Goal: Task Accomplishment & Management: Use online tool/utility

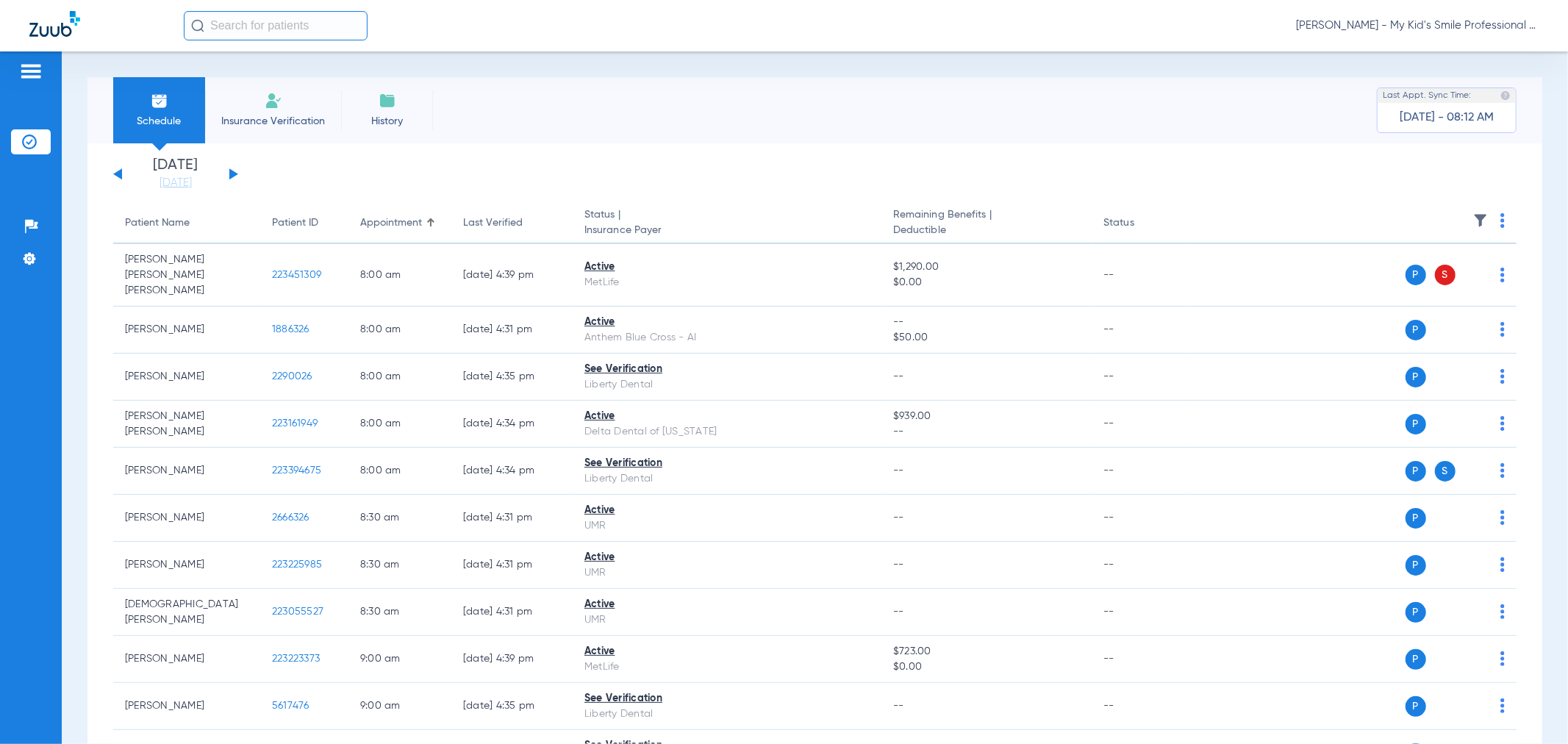
click at [1447, 17] on div "[PERSON_NAME] - My Kid's Smile Professional Circle" at bounding box center [861, 25] width 1355 height 29
click at [1443, 38] on div "[PERSON_NAME] - My Kid's Smile Professional Circle" at bounding box center [861, 25] width 1355 height 29
click at [1450, 29] on span "[PERSON_NAME] - My Kid's Smile Professional Circle" at bounding box center [1417, 25] width 242 height 15
click at [1448, 61] on button "Account Selection" at bounding box center [1483, 52] width 106 height 29
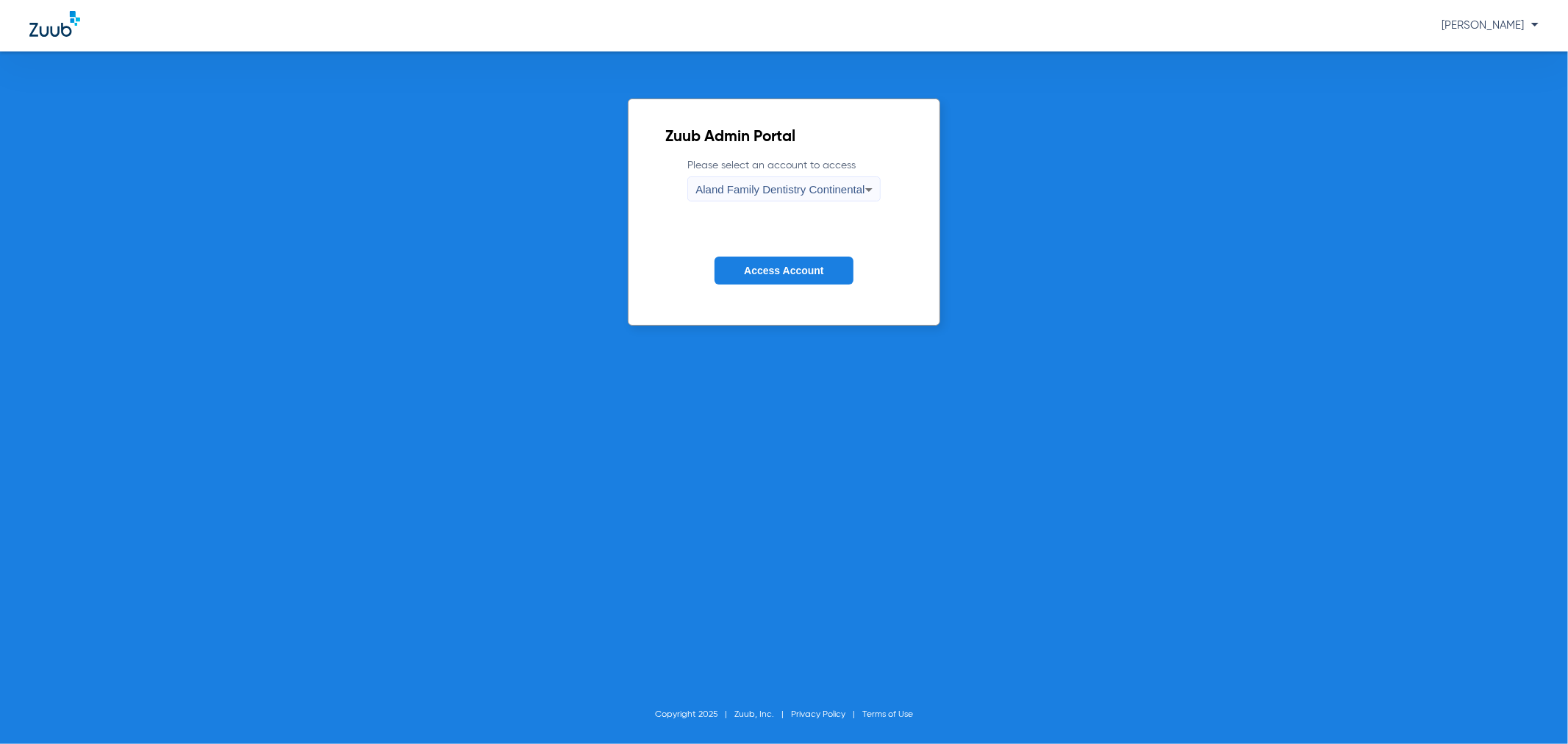
click at [801, 261] on button "Access Account" at bounding box center [783, 270] width 138 height 29
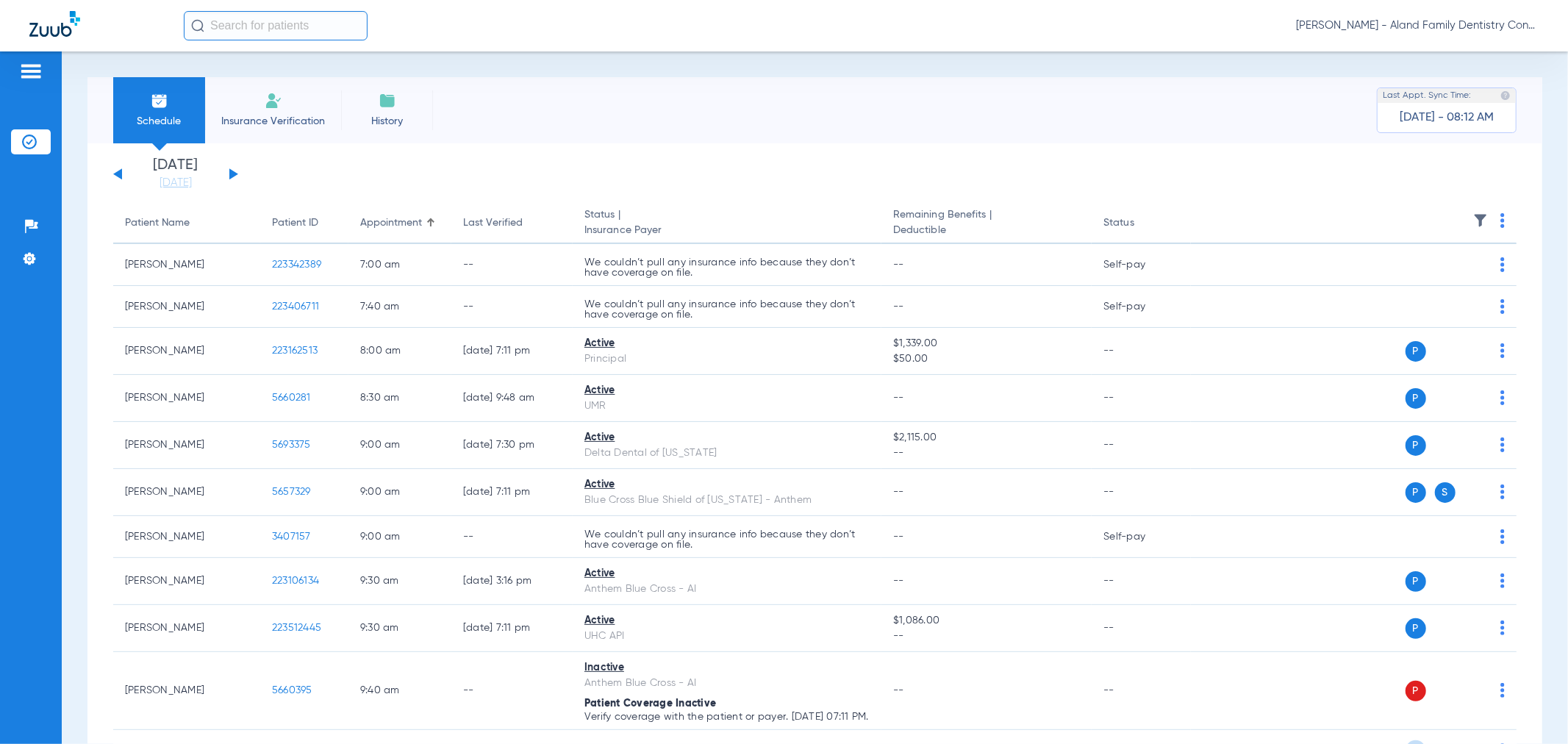
click at [233, 174] on button at bounding box center [233, 173] width 9 height 11
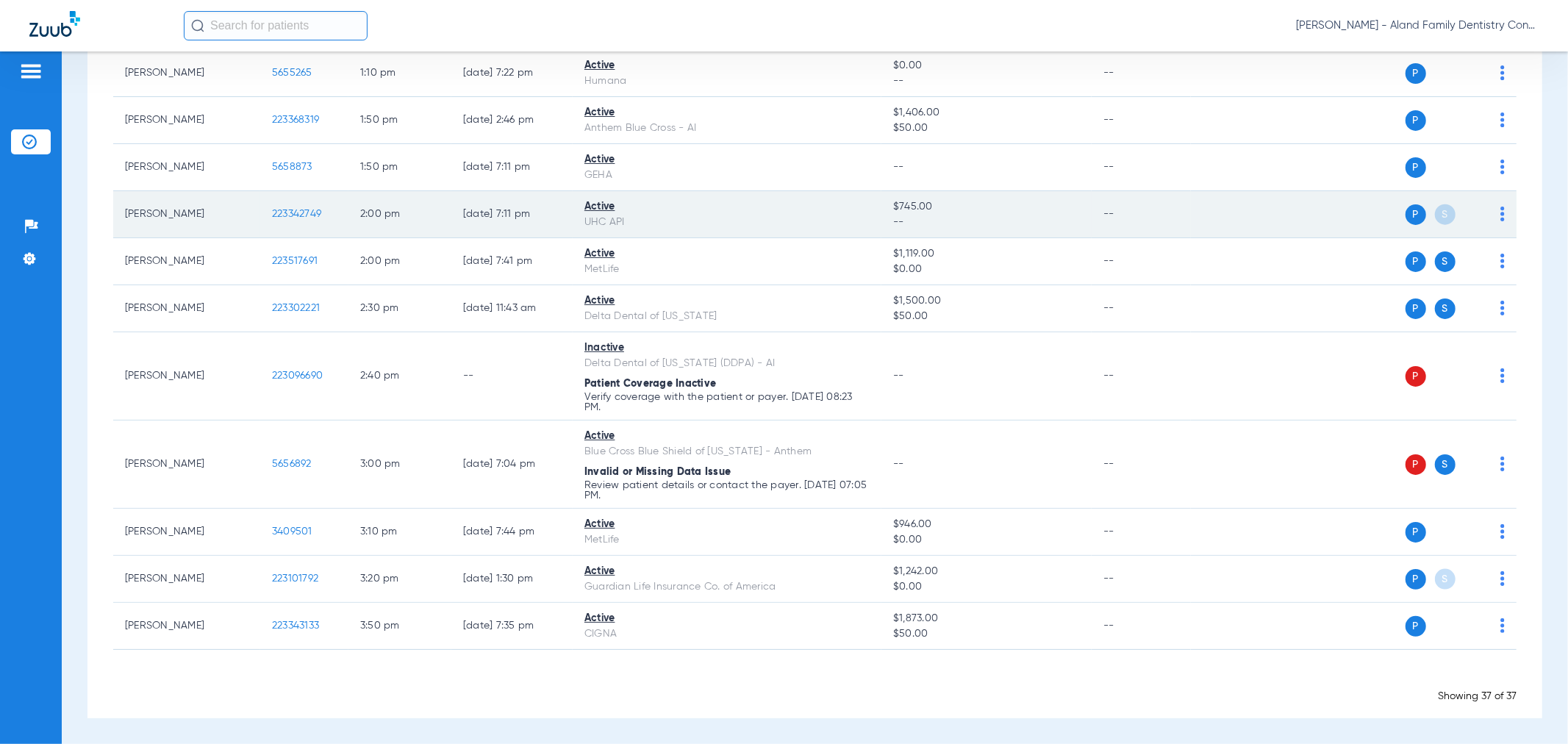
scroll to position [1379, 0]
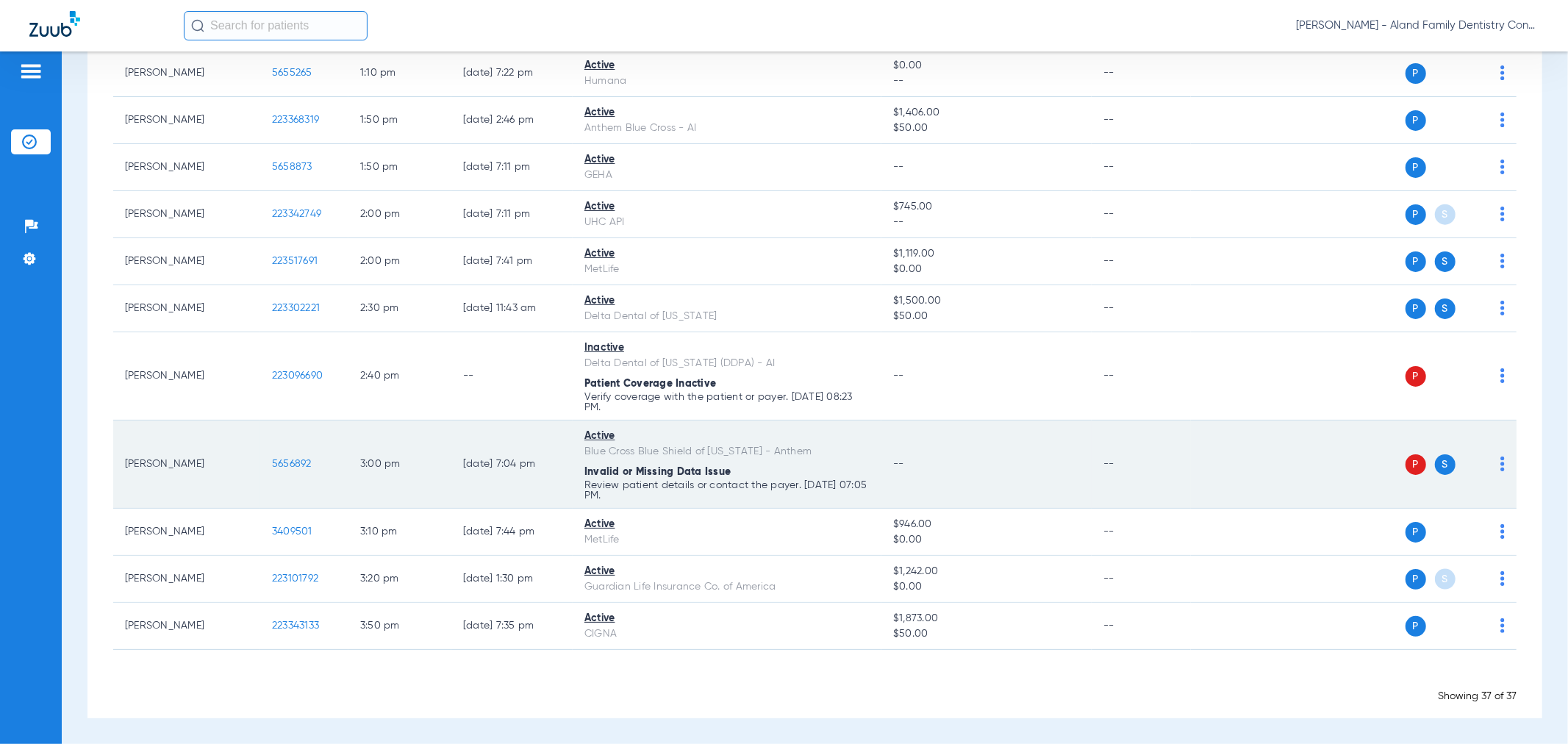
click at [1489, 462] on div "P S" at bounding box center [1348, 465] width 314 height 20
click at [1500, 463] on img at bounding box center [1502, 464] width 4 height 15
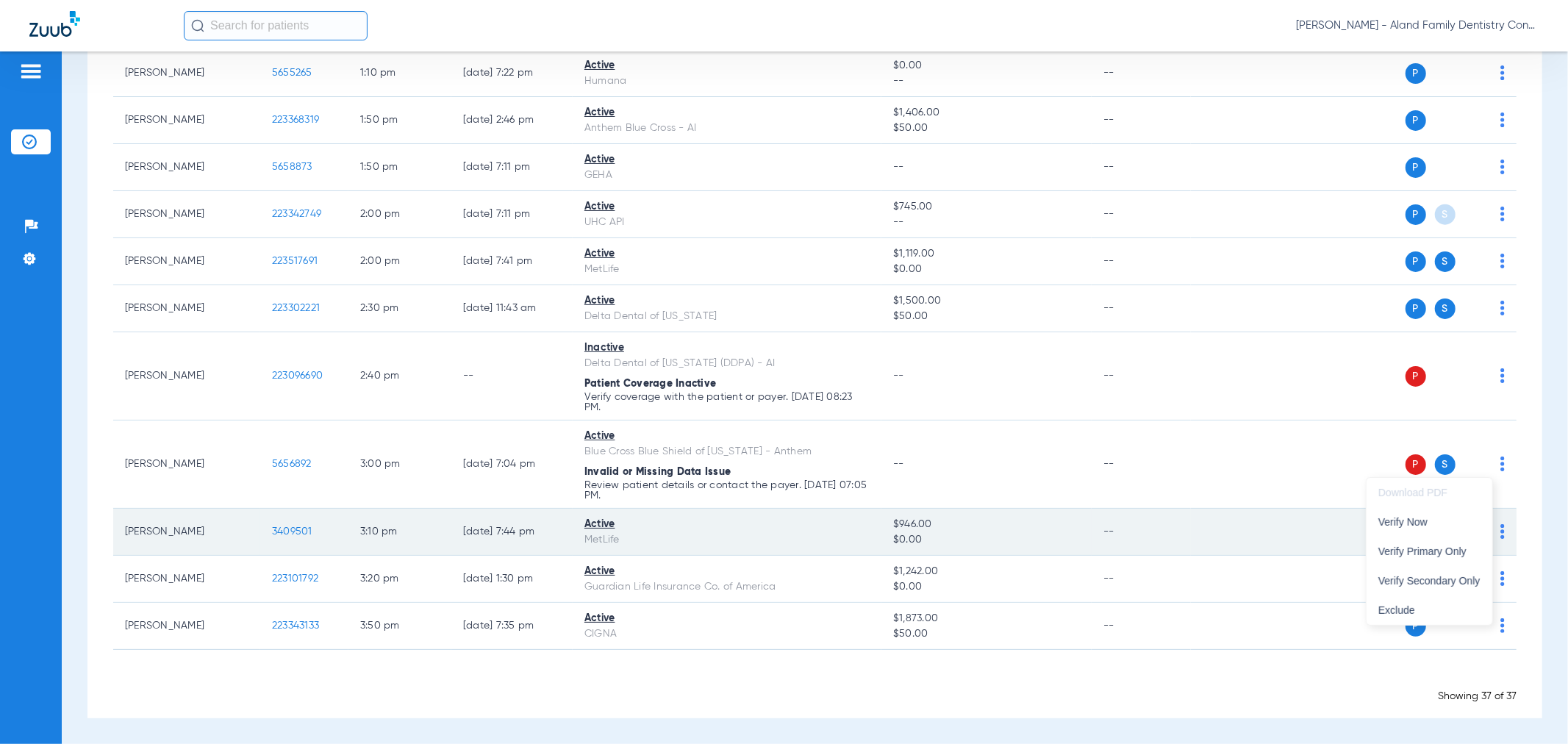
click at [1461, 519] on span "Verify Now" at bounding box center [1430, 522] width 102 height 11
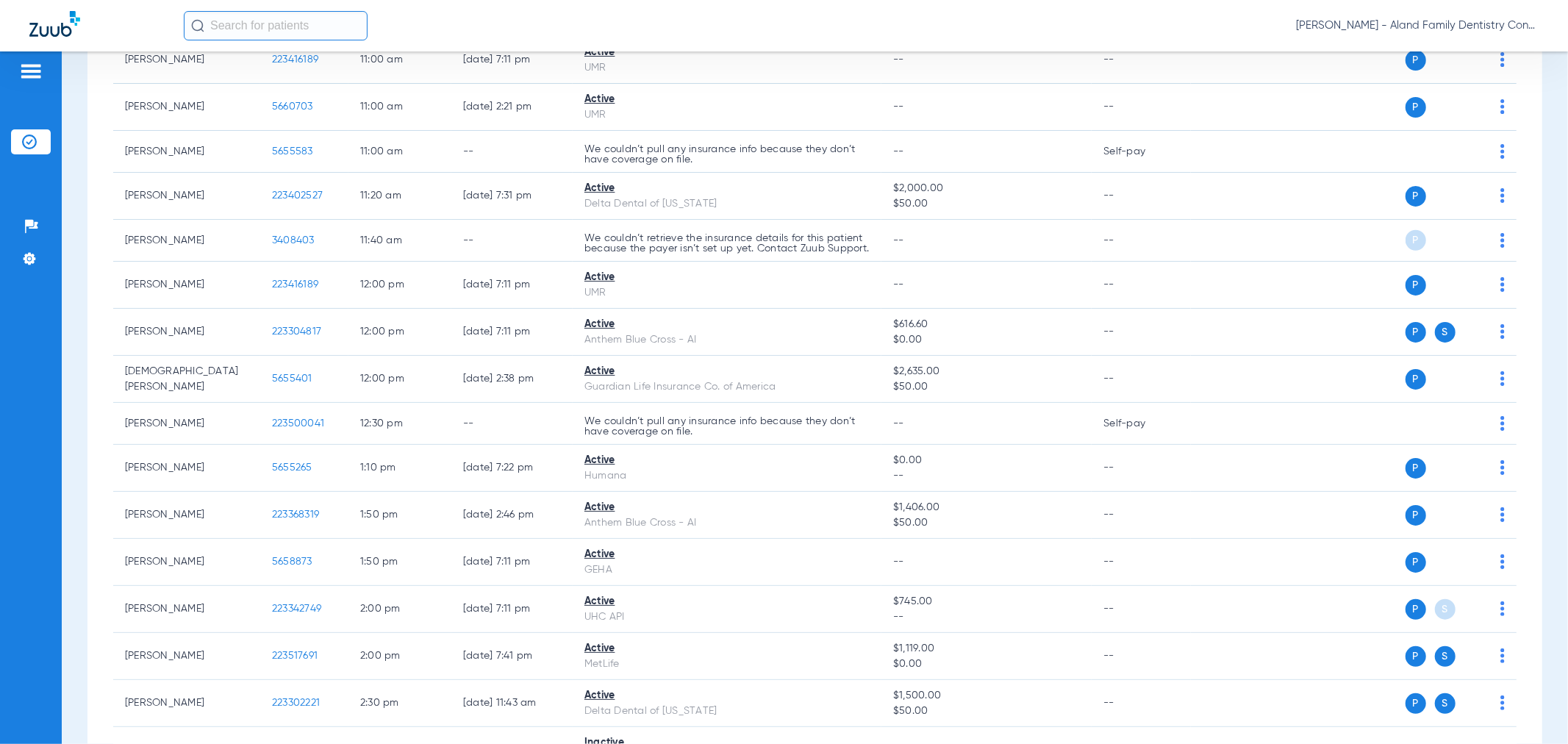
scroll to position [644, 0]
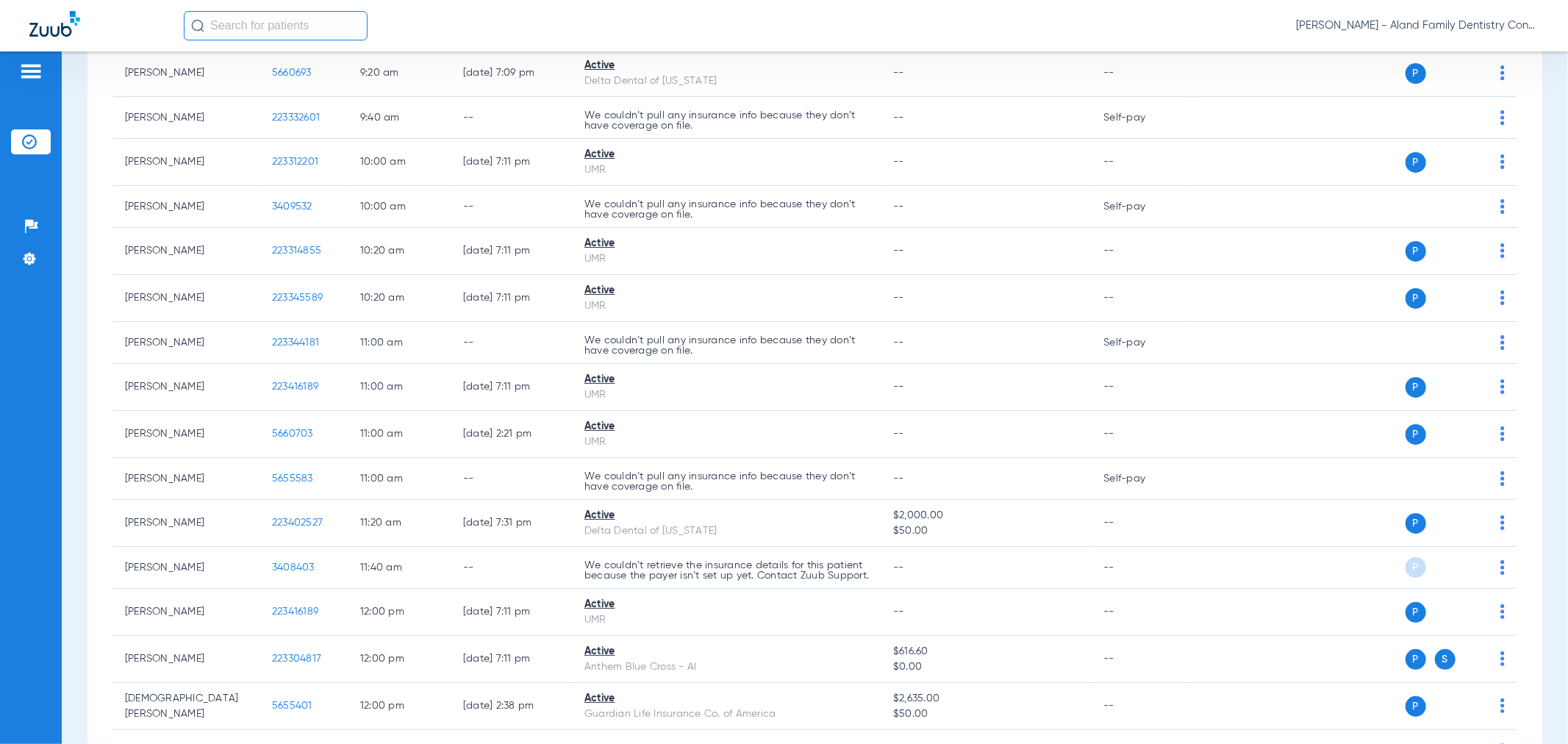
click at [1475, 25] on span "[PERSON_NAME] - Aland Family Dentistry Continental" at bounding box center [1417, 25] width 242 height 15
click at [1450, 55] on span "Account Selection" at bounding box center [1484, 52] width 83 height 11
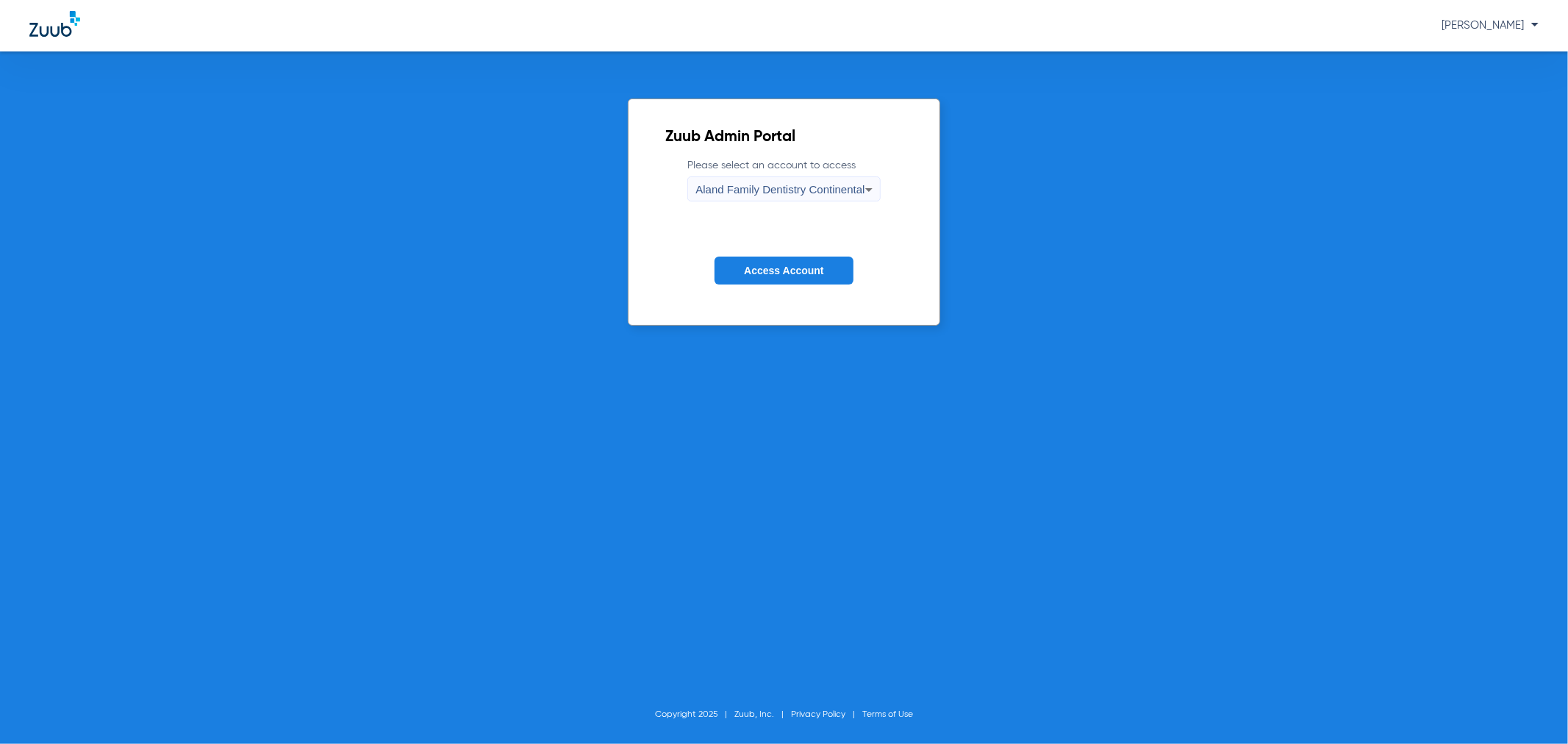
click at [850, 197] on div "Aland Family Dentistry Continental" at bounding box center [780, 189] width 169 height 25
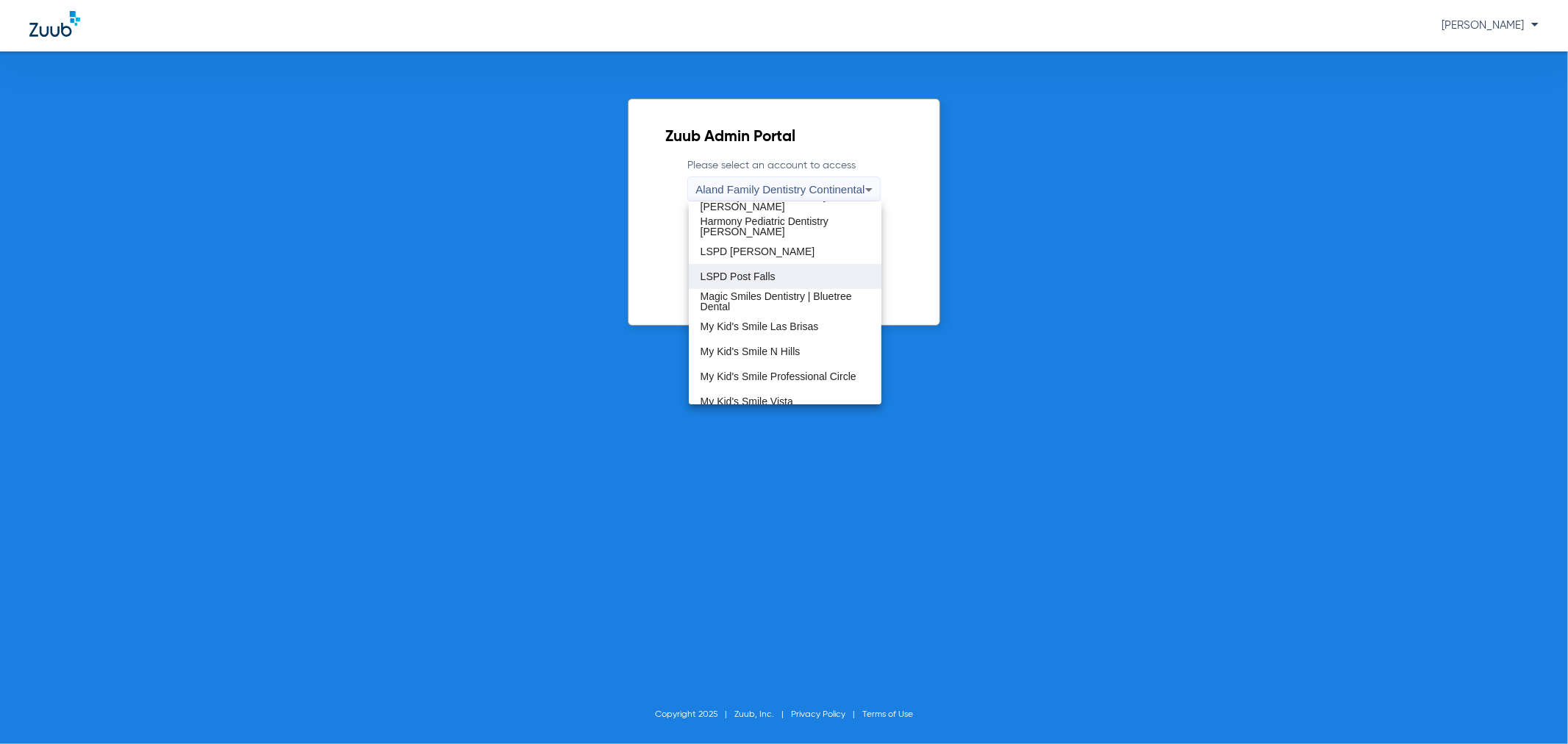
scroll to position [326, 0]
click at [813, 322] on mat-option "My Kid's Smile Professional Circle" at bounding box center [785, 313] width 193 height 25
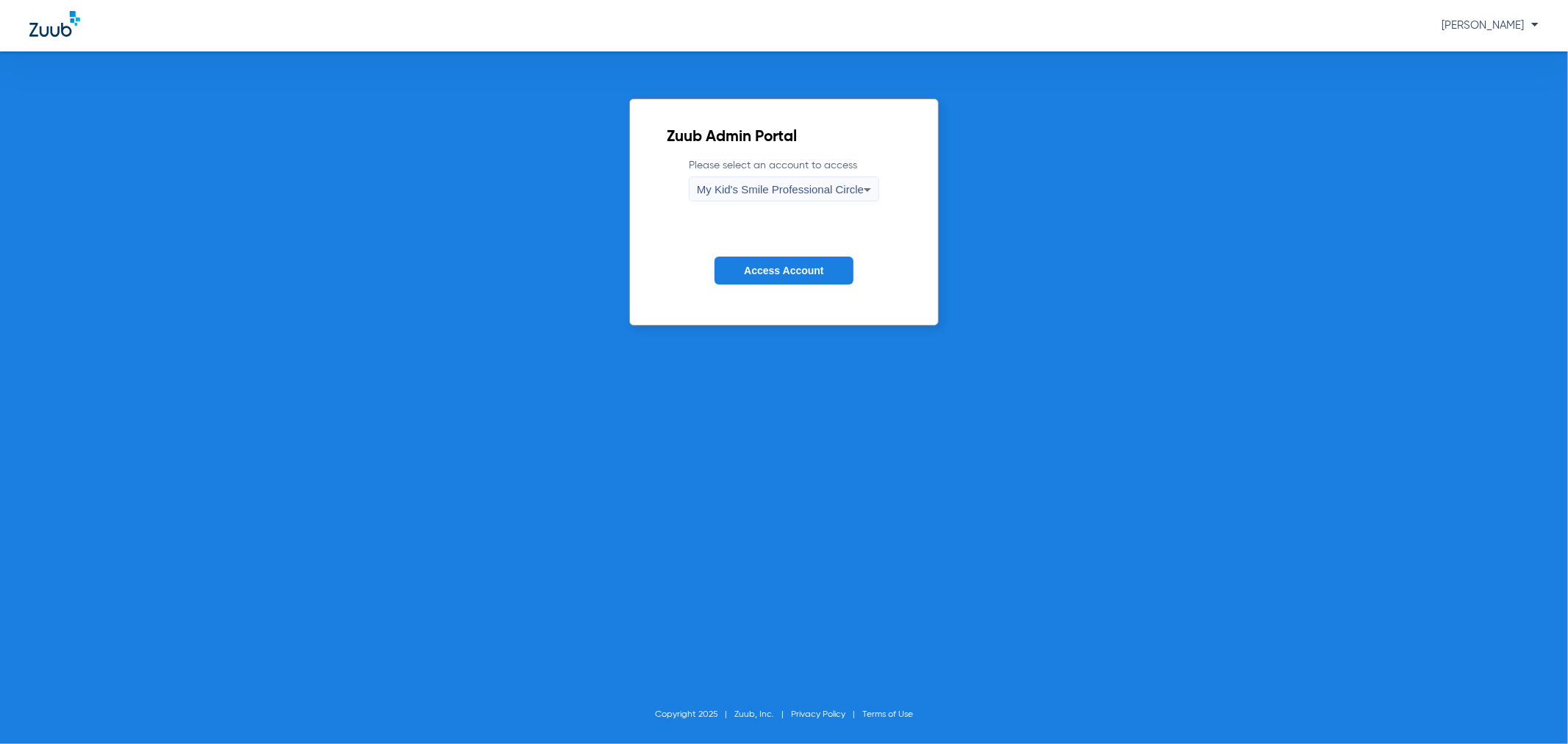
click at [804, 272] on span "Access Account" at bounding box center [783, 270] width 79 height 11
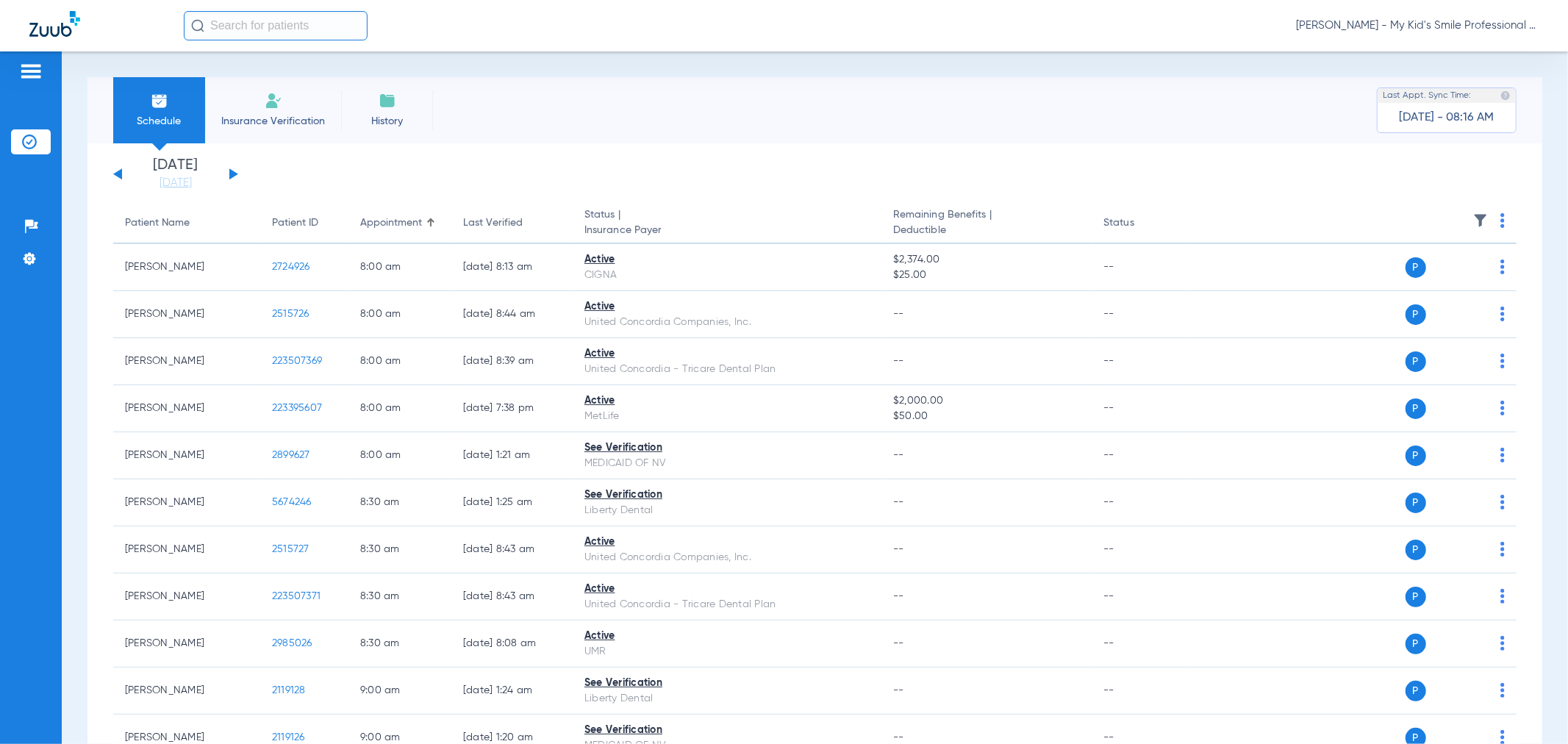
click at [233, 171] on div "[DATE] [DATE] [DATE] [DATE] [DATE] [DATE] [DATE] [DATE] [DATE] [DATE] [DATE] [D…" at bounding box center [175, 174] width 125 height 32
click at [225, 174] on div "[DATE] [DATE] [DATE] [DATE] [DATE] [DATE] [DATE] [DATE] [DATE] [DATE] [DATE] [D…" at bounding box center [175, 174] width 125 height 32
click at [229, 174] on div "[DATE] [DATE] [DATE] [DATE] [DATE] [DATE] [DATE] [DATE] [DATE] [DATE] [DATE] [D…" at bounding box center [175, 174] width 125 height 32
click at [233, 172] on button at bounding box center [233, 173] width 9 height 11
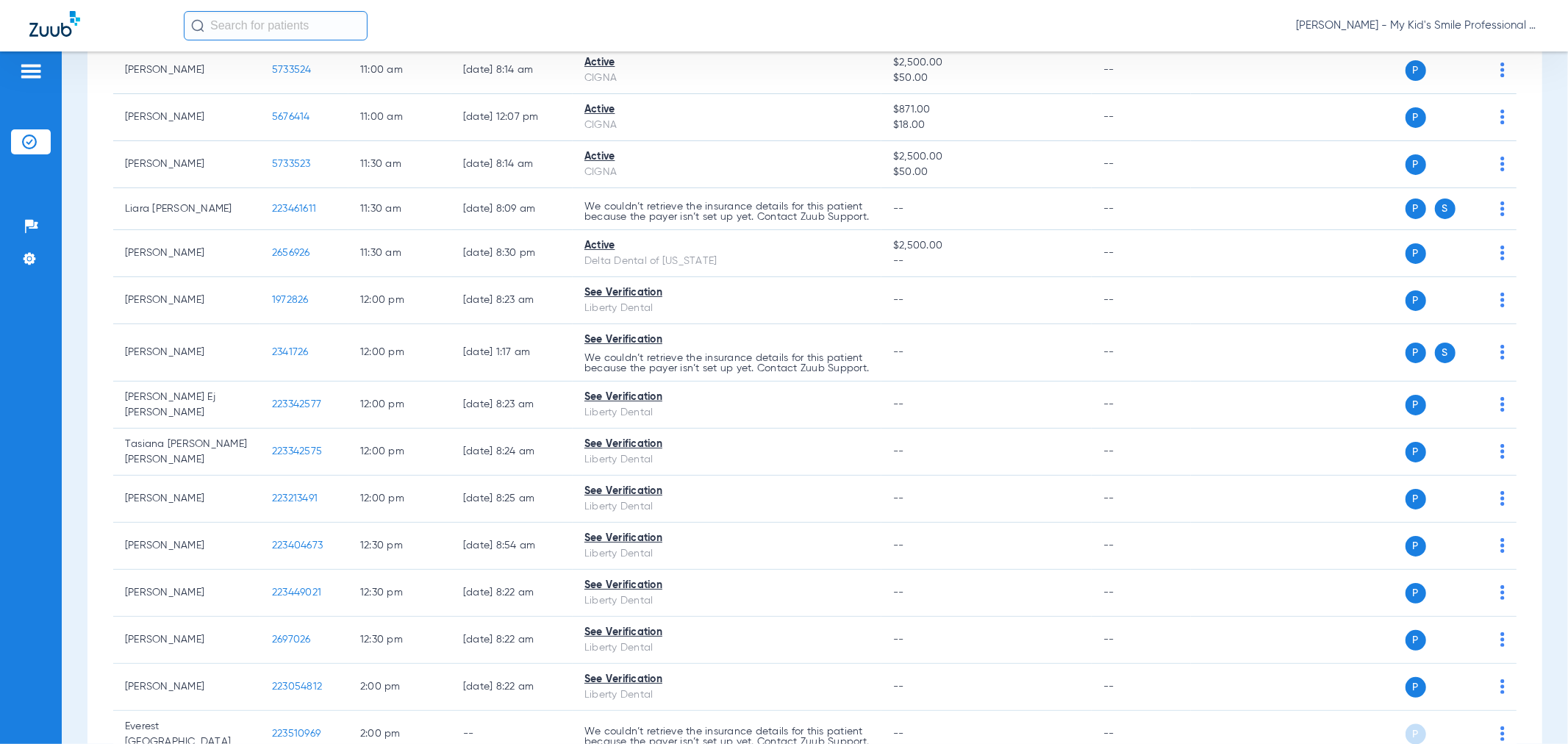
scroll to position [1552, 0]
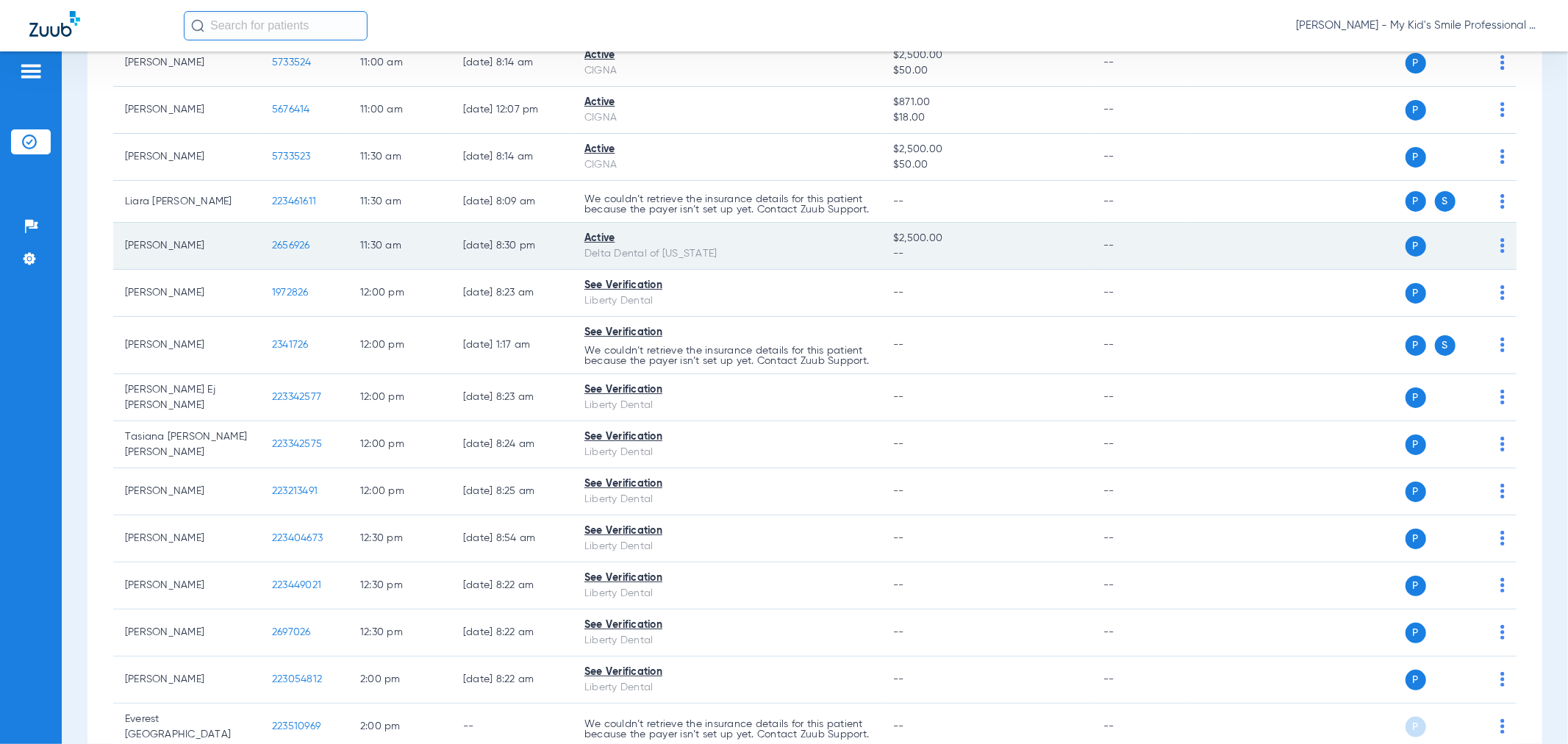
click at [1493, 270] on td "P S" at bounding box center [1354, 246] width 326 height 47
click at [1500, 253] on img at bounding box center [1502, 246] width 4 height 15
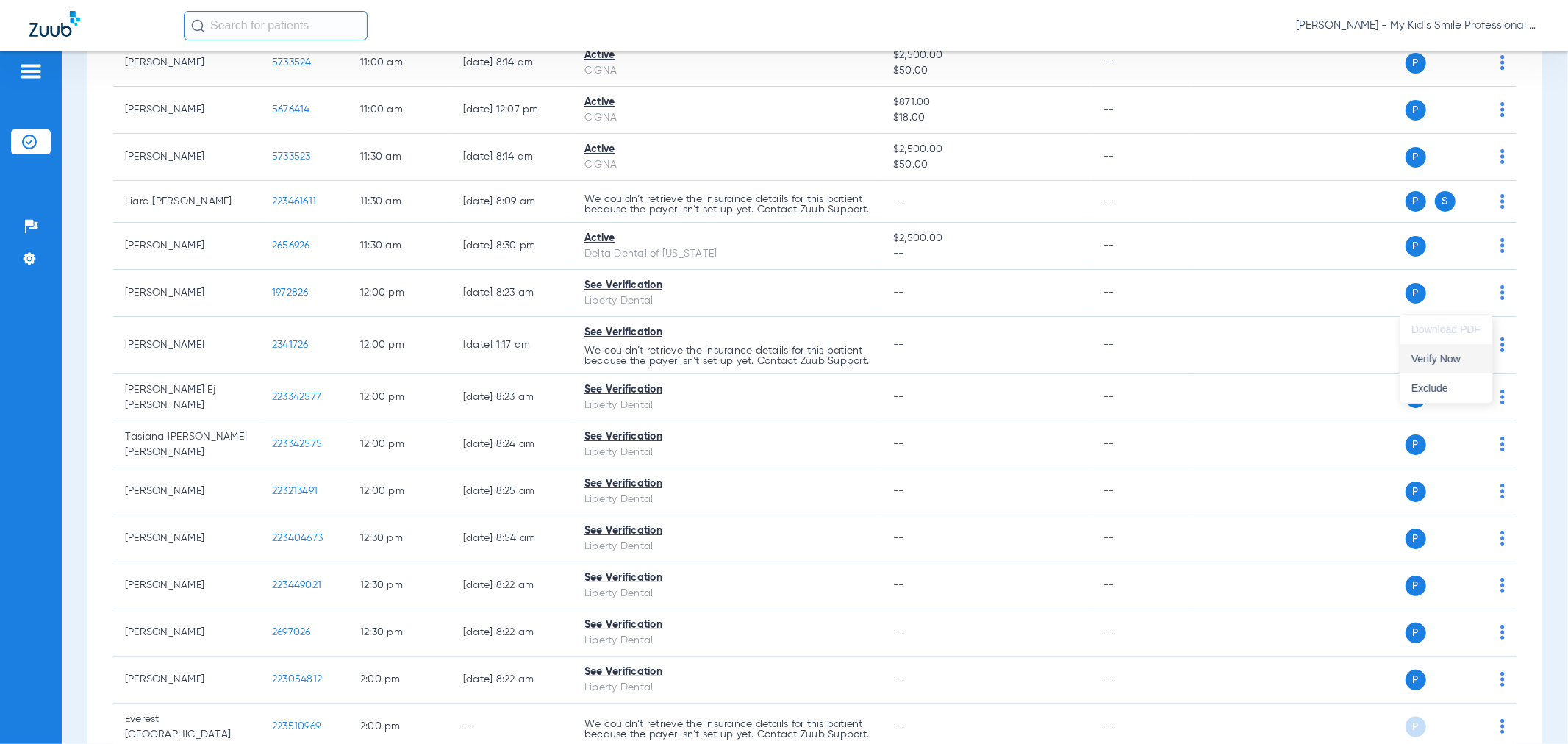
click at [1466, 364] on button "Verify Now" at bounding box center [1446, 359] width 93 height 29
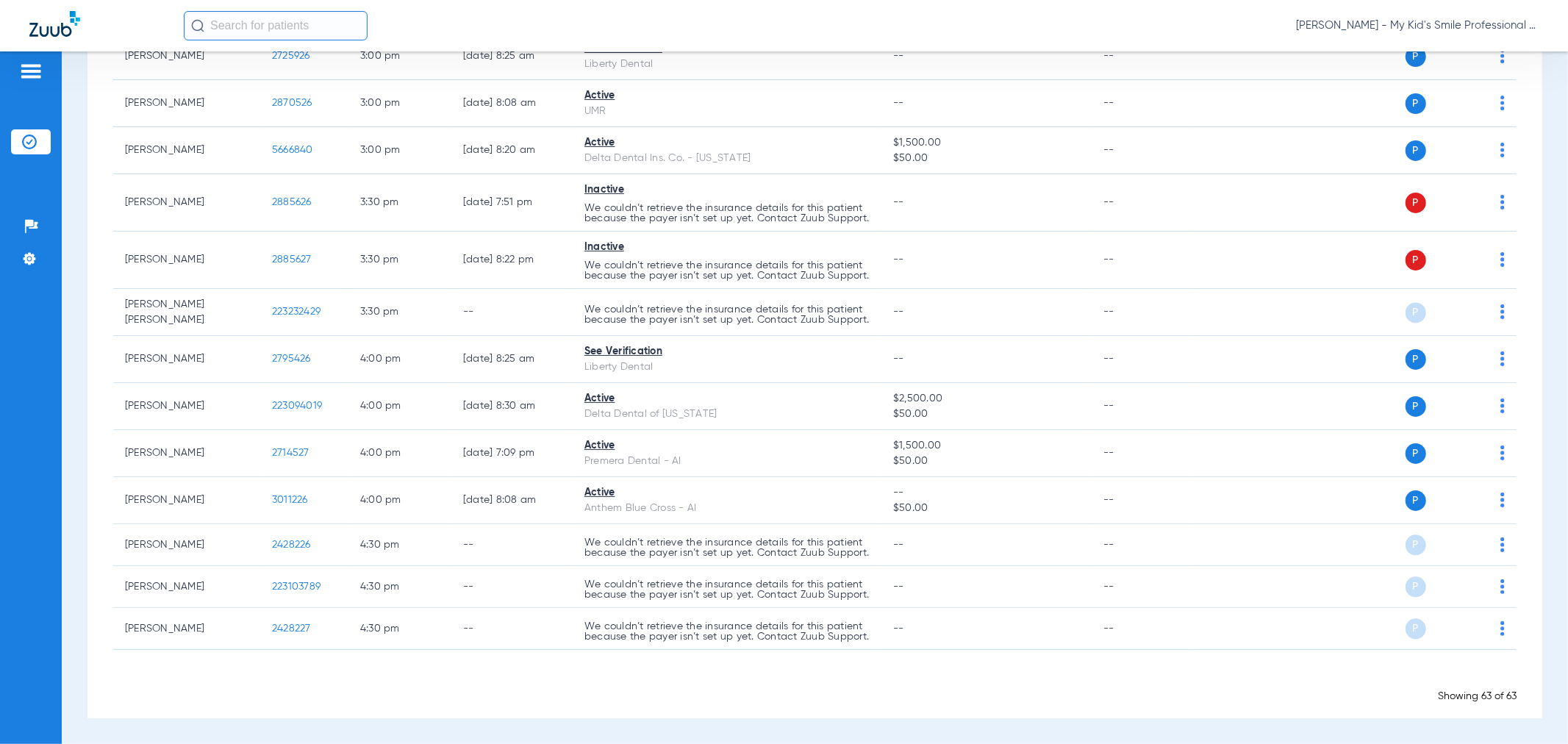
scroll to position [2775, 0]
